Goal: Check status: Check status

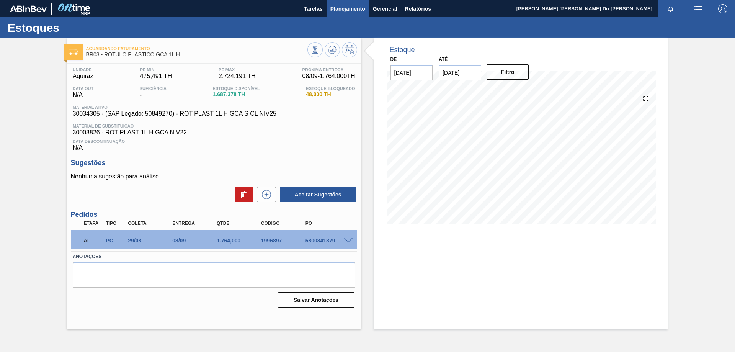
click at [352, 6] on span "Planejamento" at bounding box center [347, 8] width 35 height 9
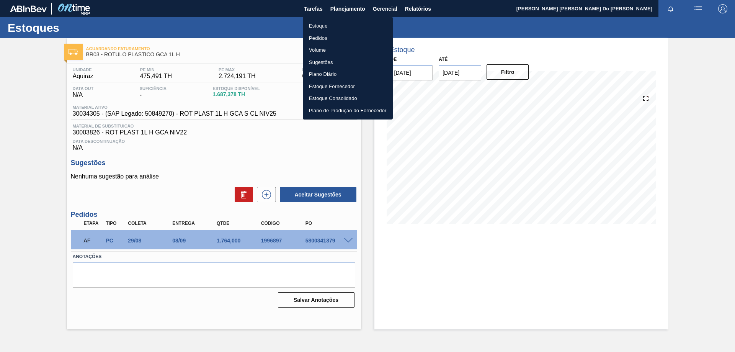
click at [337, 35] on li "Pedidos" at bounding box center [348, 38] width 90 height 12
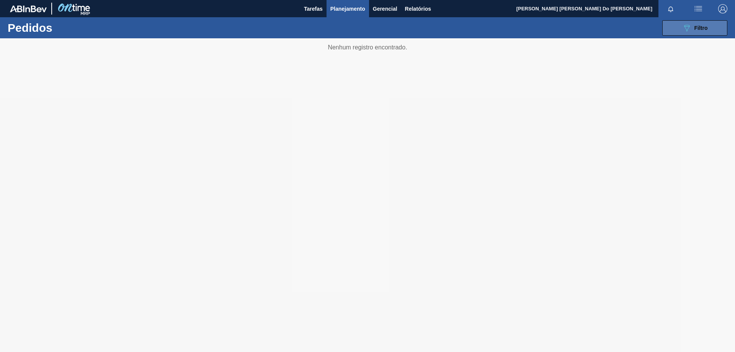
click at [708, 28] on button "089F7B8B-B2A5-4AFE-B5C0-19BA573D28AC Filtro" at bounding box center [694, 27] width 65 height 15
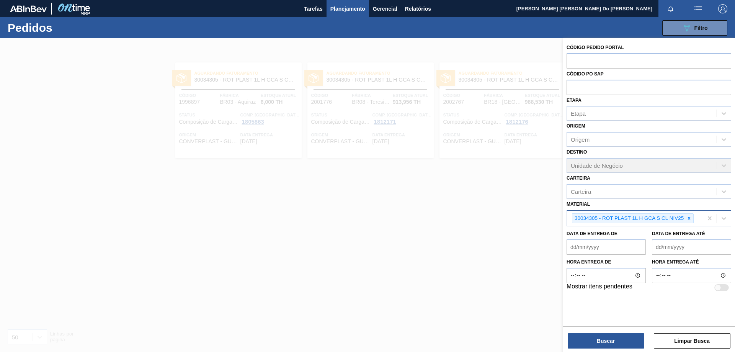
click at [683, 222] on div "30034305 - ROT PLAST 1L H GCA S CL NIV25" at bounding box center [628, 219] width 113 height 10
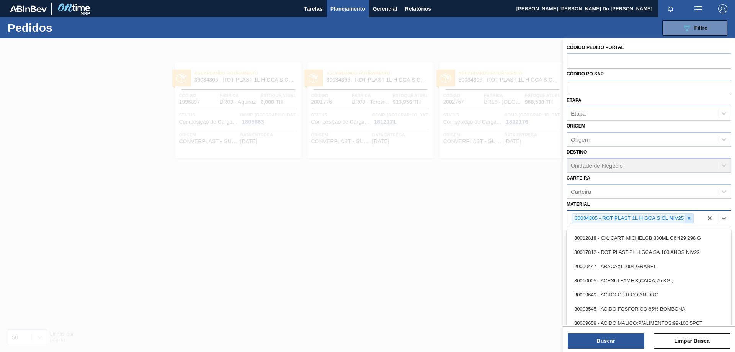
click at [689, 218] on icon at bounding box center [689, 218] width 3 height 3
paste input "30008787"
type input "30008787"
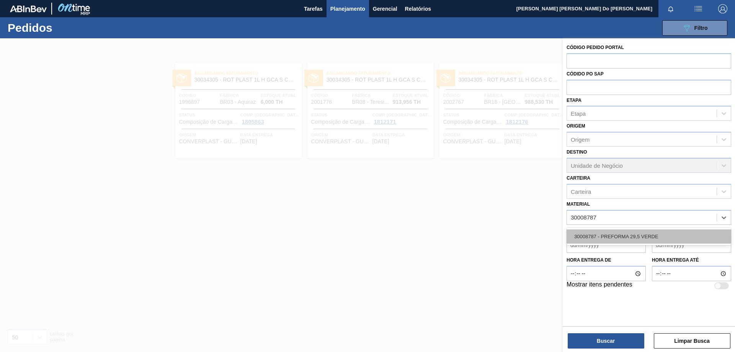
click at [639, 235] on div "30008787 - PREFORMA 29,5 VERDE" at bounding box center [649, 236] width 165 height 14
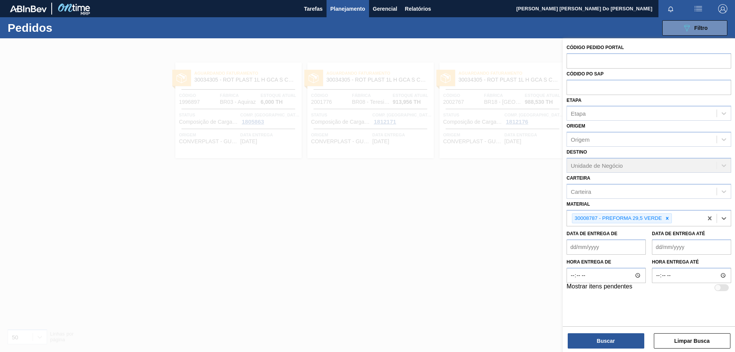
click at [612, 333] on div "Buscar Limpar Busca" at bounding box center [649, 336] width 172 height 21
click at [620, 341] on button "Buscar" at bounding box center [606, 340] width 77 height 15
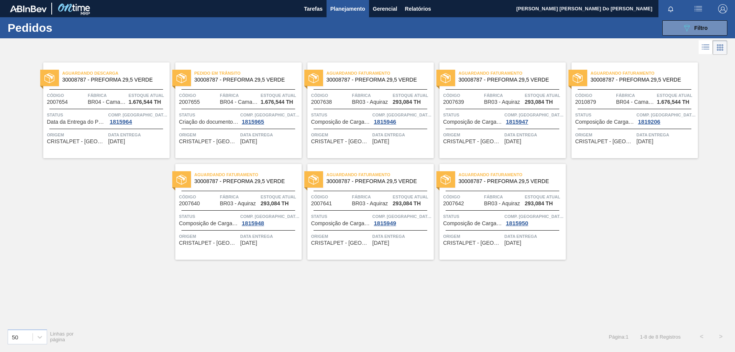
click at [381, 90] on div "Aguardando Faturamento 30008787 - PREFORMA 29,5 VERDE Código 2007638 Fábrica BR…" at bounding box center [370, 110] width 126 height 96
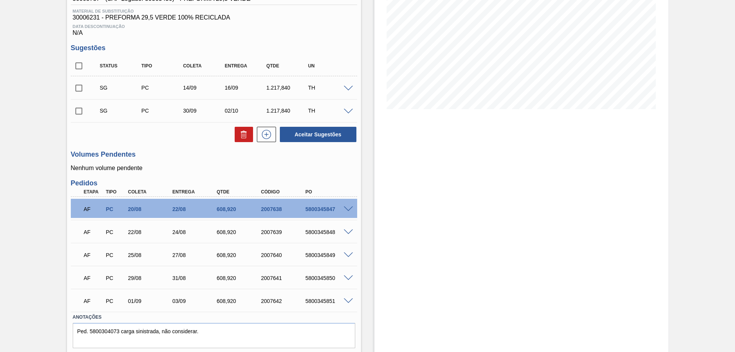
scroll to position [137, 0]
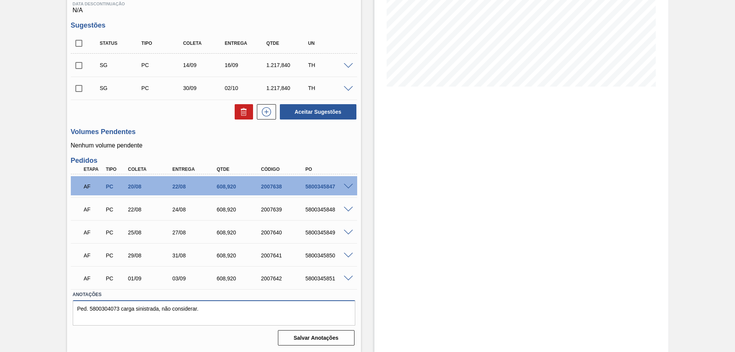
drag, startPoint x: 77, startPoint y: 307, endPoint x: 208, endPoint y: 309, distance: 131.7
click at [208, 309] on textarea "Ped. 5800304073 carga sinistrada, não considerar." at bounding box center [214, 312] width 283 height 25
